Goal: Communication & Community: Answer question/provide support

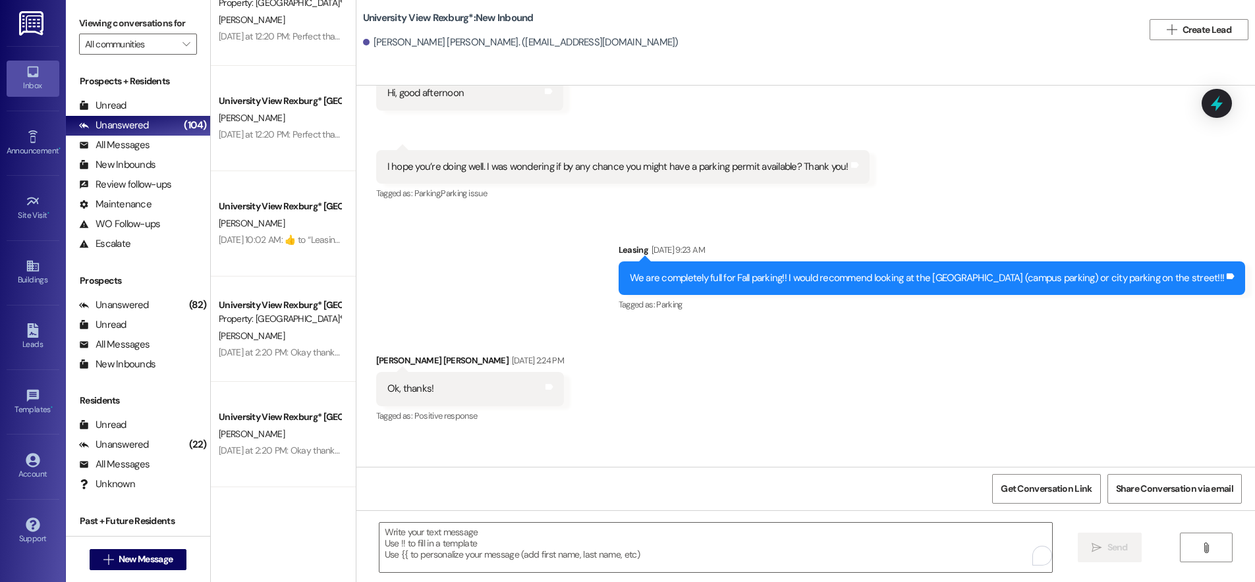
scroll to position [9870, 0]
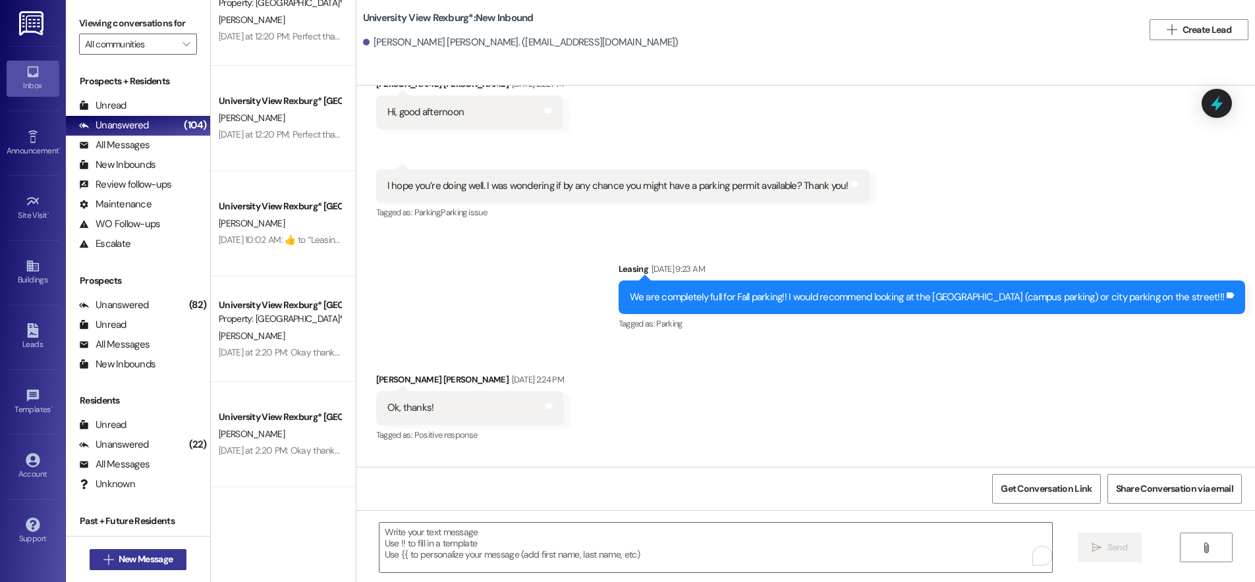
click at [157, 559] on span "New Message" at bounding box center [146, 560] width 54 height 14
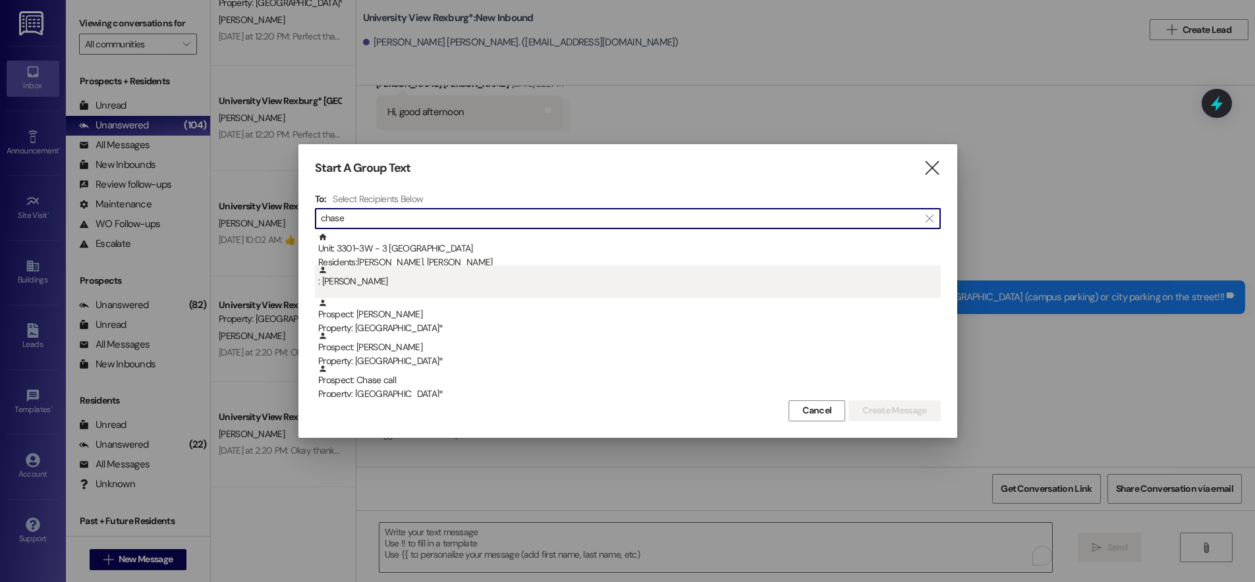
type input "chase"
click at [372, 280] on div ": [PERSON_NAME]" at bounding box center [629, 276] width 622 height 23
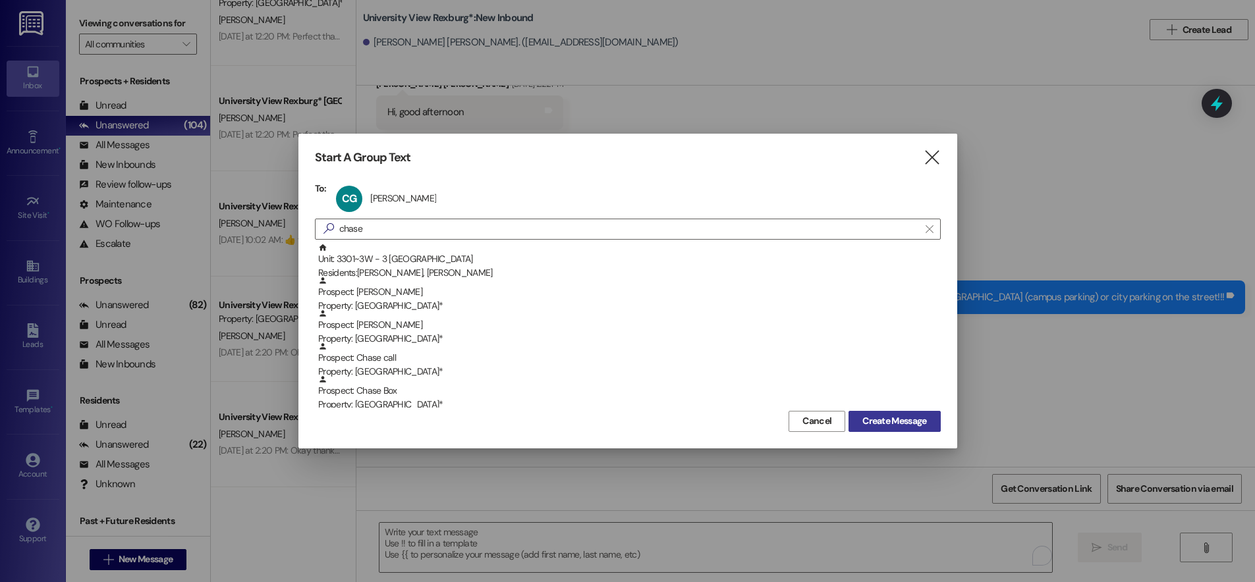
click at [886, 418] on span "Create Message" at bounding box center [894, 421] width 64 height 14
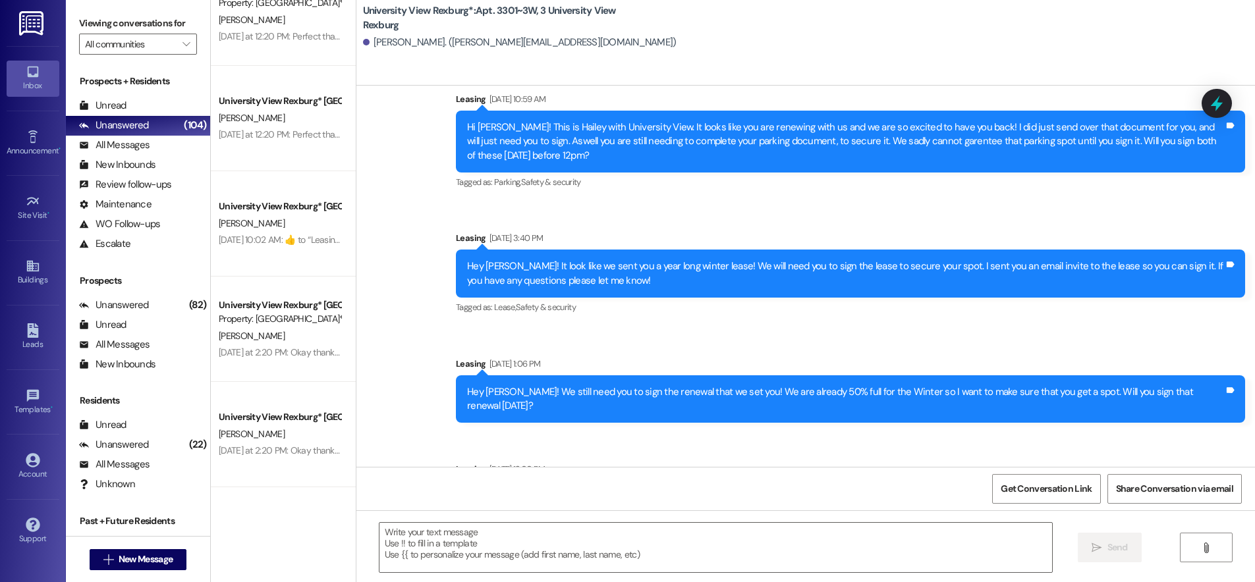
scroll to position [2665, 0]
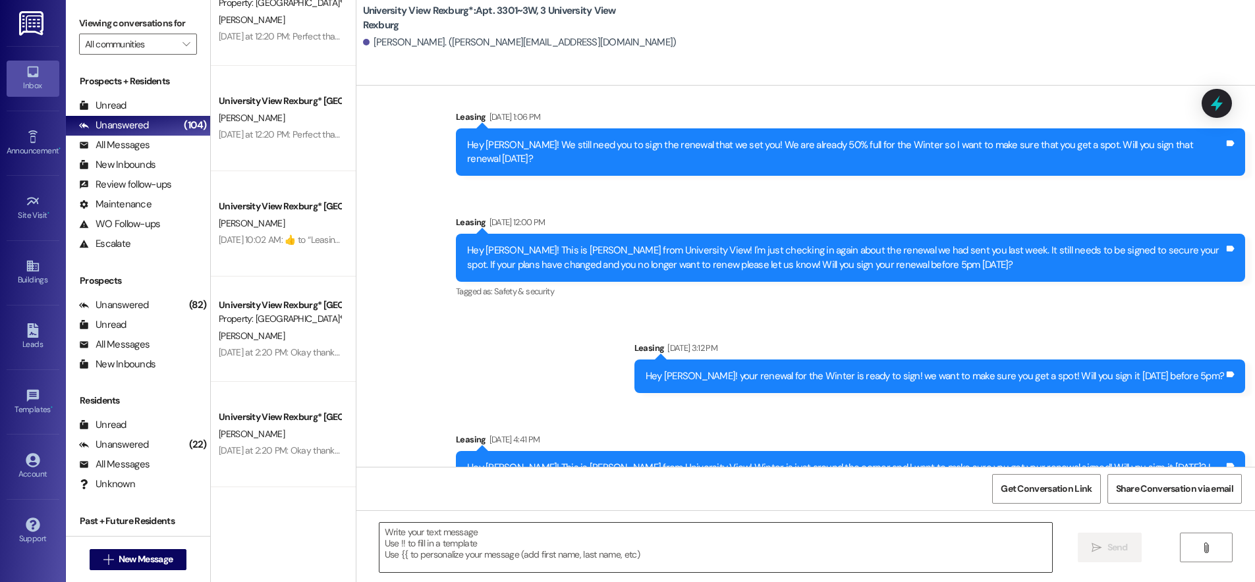
click at [454, 557] on textarea at bounding box center [715, 547] width 673 height 49
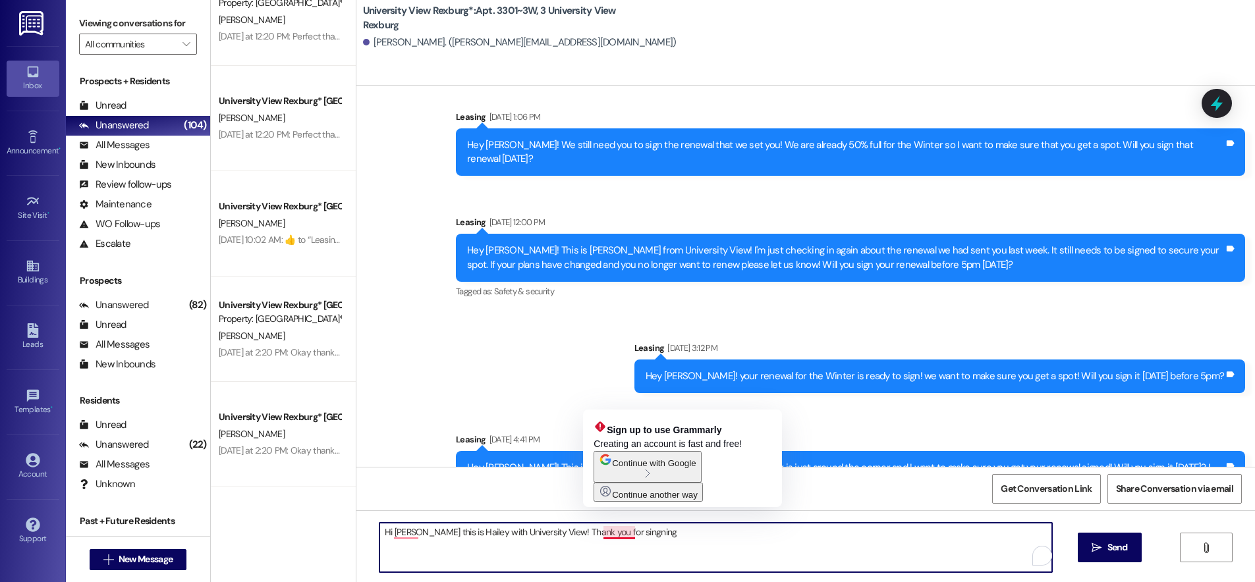
click at [604, 532] on textarea "Hi [PERSON_NAME] this is Hailey with University View! Thank you for singning" at bounding box center [715, 547] width 673 height 49
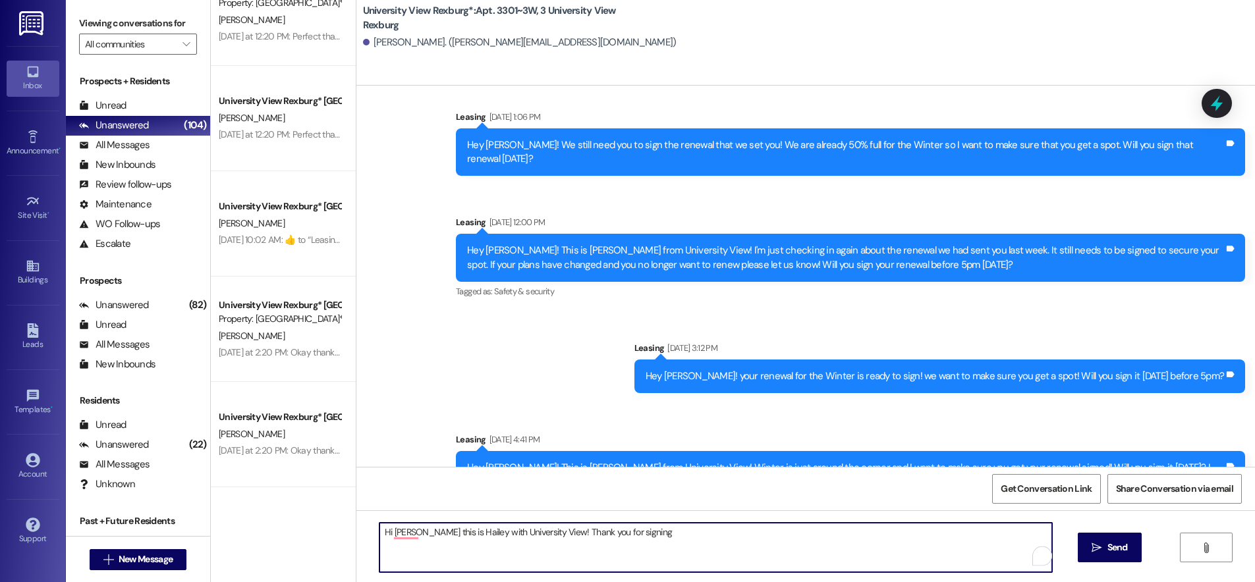
click at [627, 532] on textarea "Hi [PERSON_NAME] this is Hailey with University View! Thank you for signing" at bounding box center [715, 547] width 673 height 49
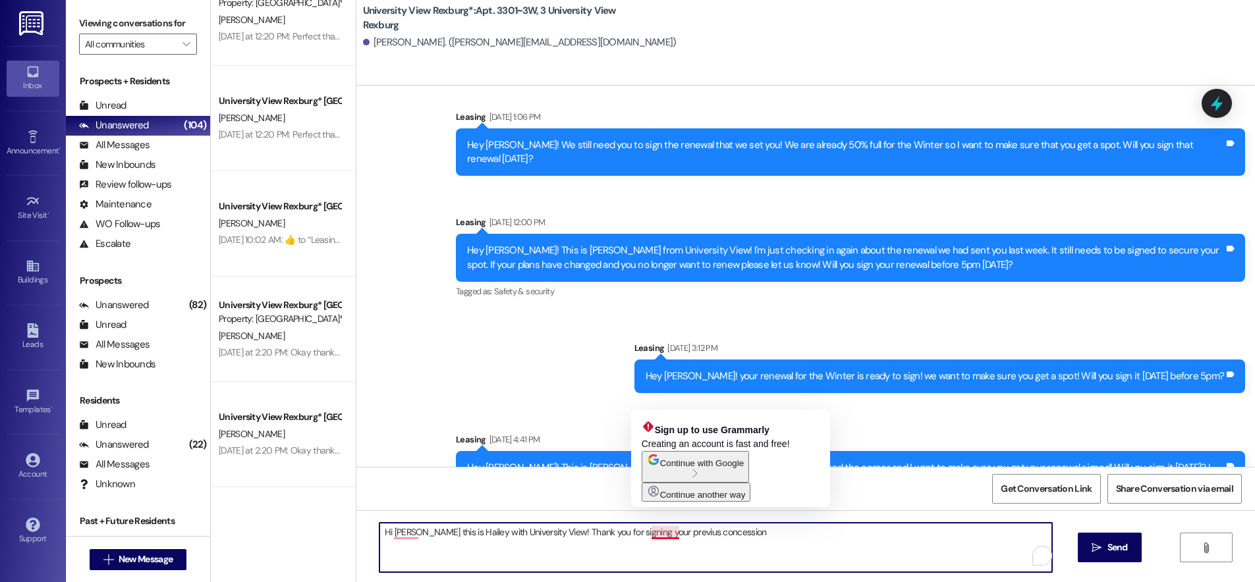
click at [665, 533] on textarea "Hi [PERSON_NAME] this is Hailey with University View! Thank you for signing you…" at bounding box center [715, 547] width 673 height 49
click at [662, 530] on textarea "Hi [PERSON_NAME] this is Hailey with University View! Thank you for signing you…" at bounding box center [715, 547] width 673 height 49
click at [662, 532] on textarea "Hi [PERSON_NAME] this is Hailey with University View! Thank you for signing you…" at bounding box center [715, 547] width 673 height 49
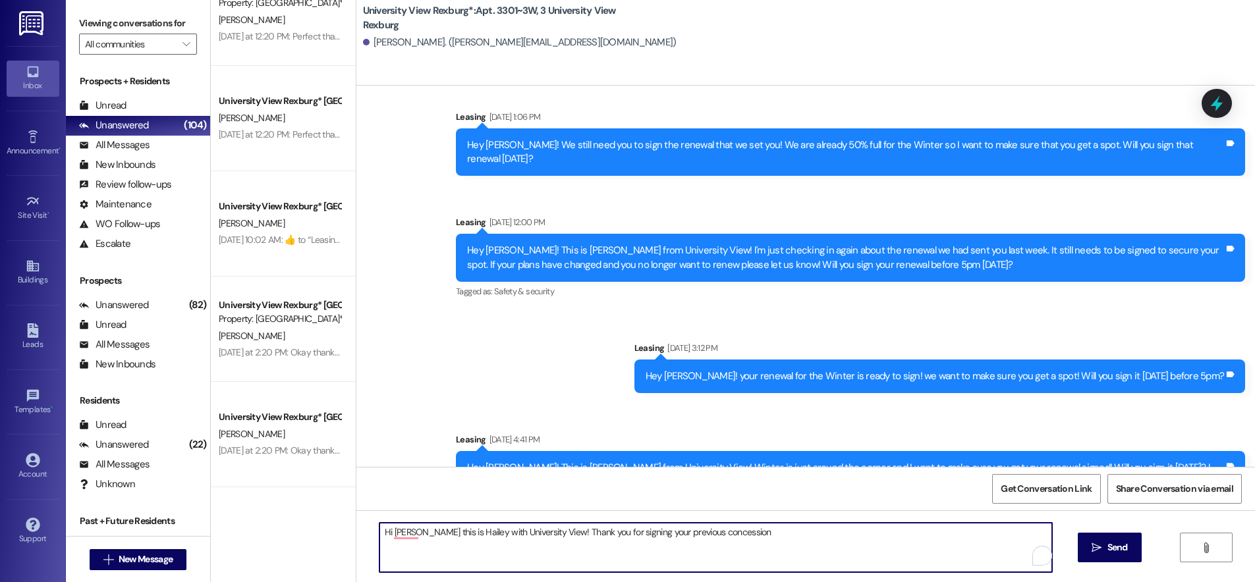
click at [721, 534] on textarea "Hi [PERSON_NAME] this is Hailey with University View! Thank you for signing you…" at bounding box center [715, 547] width 673 height 49
click at [1010, 534] on textarea "Hi [PERSON_NAME] this is Hailey with University View! Thank you for signing you…" at bounding box center [715, 547] width 673 height 49
click at [1041, 535] on textarea "Hi [PERSON_NAME] this is Hailey with University View! Thank you for signing you…" at bounding box center [715, 547] width 673 height 49
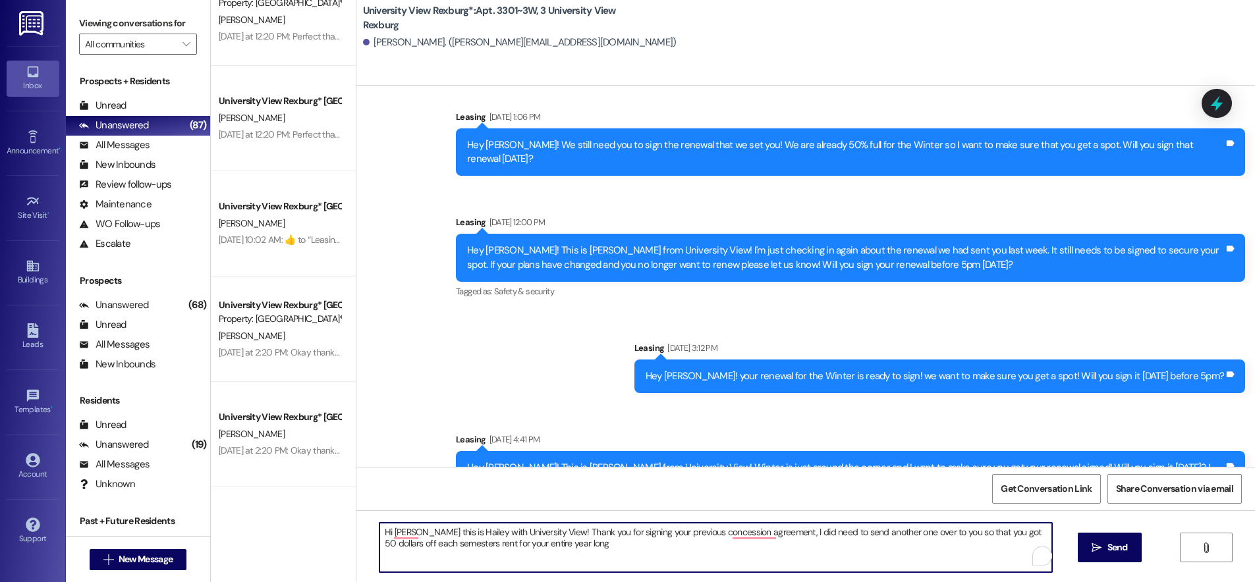
click at [562, 538] on textarea "Hi [PERSON_NAME] this is Hailey with University View! Thank you for signing you…" at bounding box center [715, 547] width 673 height 49
click at [555, 553] on textarea "Hi [PERSON_NAME] this is Hailey with University View! Thank you for signing you…" at bounding box center [715, 547] width 673 height 49
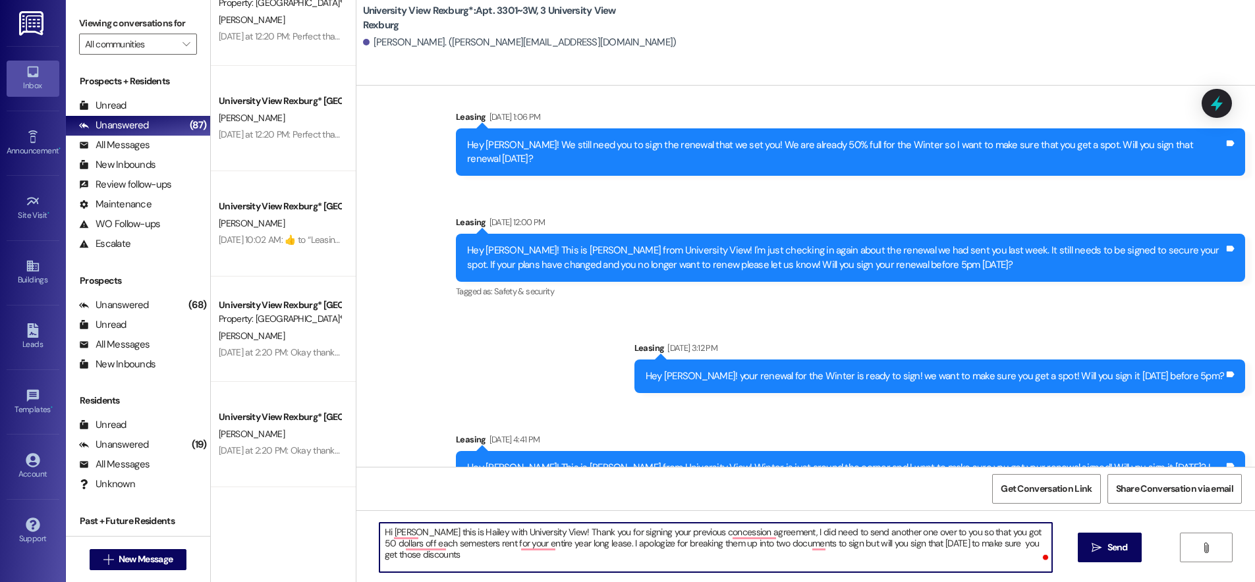
click at [800, 544] on textarea "Hi [PERSON_NAME] this is Hailey with University View! Thank you for signing you…" at bounding box center [715, 547] width 673 height 49
click at [962, 542] on textarea "Hi [PERSON_NAME] this is Hailey with University View! Thank you for signing you…" at bounding box center [715, 547] width 673 height 49
click at [418, 557] on textarea "Hi [PERSON_NAME] this is Hailey with University View! Thank you for signing you…" at bounding box center [715, 547] width 673 height 49
click at [904, 545] on textarea "Hi [PERSON_NAME] this is Hailey with University View! Thank you for signing you…" at bounding box center [715, 547] width 673 height 49
click at [482, 568] on textarea "Hi [PERSON_NAME] this is Hailey with University View! Thank you for signing you…" at bounding box center [715, 547] width 673 height 49
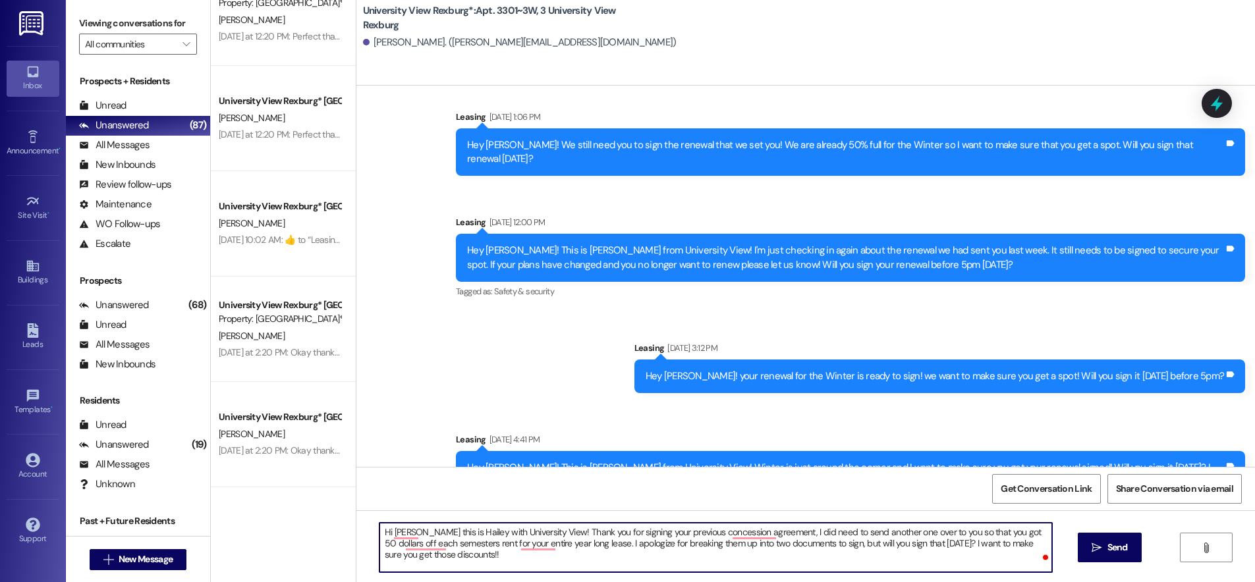
drag, startPoint x: 375, startPoint y: 533, endPoint x: 428, endPoint y: 559, distance: 58.9
click at [428, 559] on textarea "Hi [PERSON_NAME] this is Hailey with University View! Thank you for signing you…" at bounding box center [715, 547] width 673 height 49
type textarea "Hi [PERSON_NAME] this is Hailey with University View! Thank you for signing you…"
click at [1092, 543] on icon "" at bounding box center [1097, 548] width 10 height 11
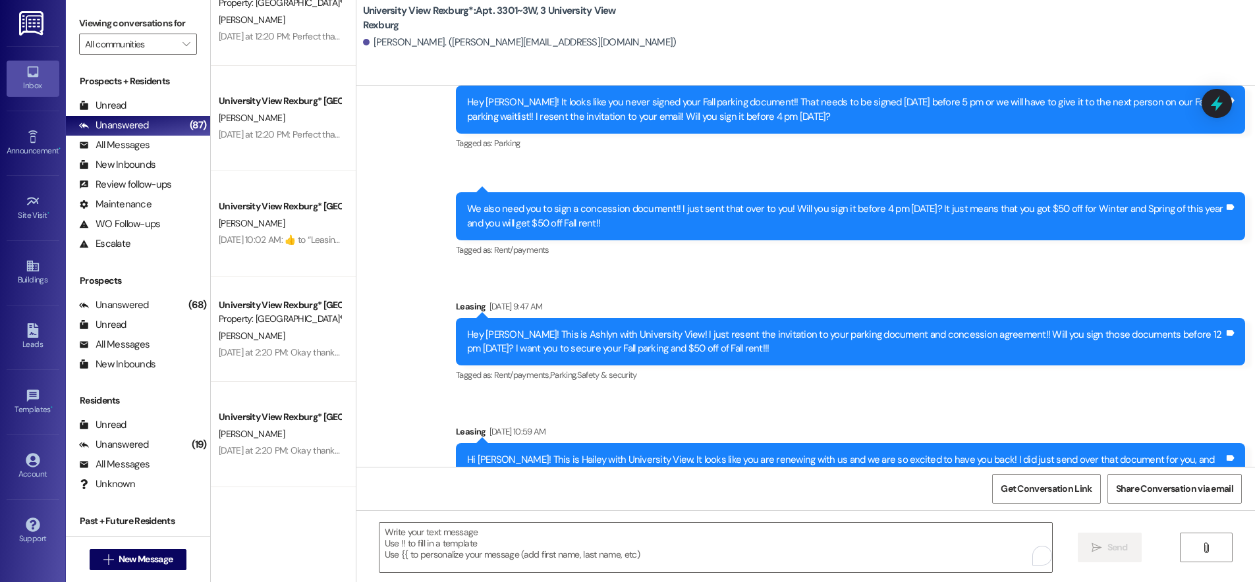
scroll to position [2771, 0]
